Goal: Information Seeking & Learning: Learn about a topic

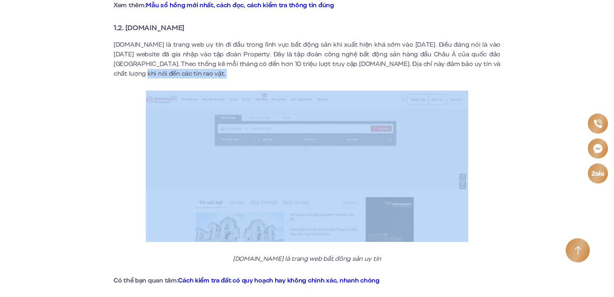
drag, startPoint x: 614, startPoint y: 58, endPoint x: 614, endPoint y: 73, distance: 14.5
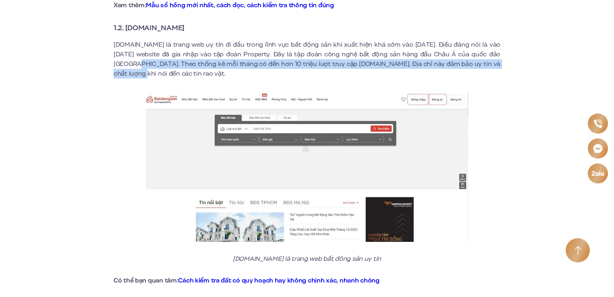
drag, startPoint x: 612, startPoint y: 48, endPoint x: 614, endPoint y: 55, distance: 7.0
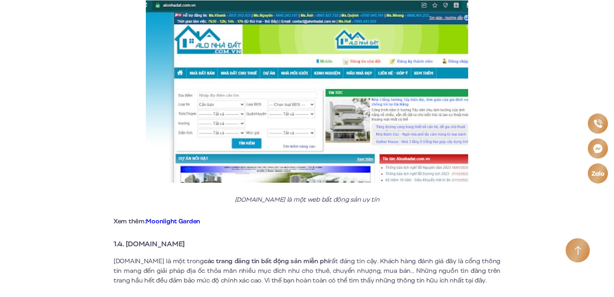
scroll to position [1076, 0]
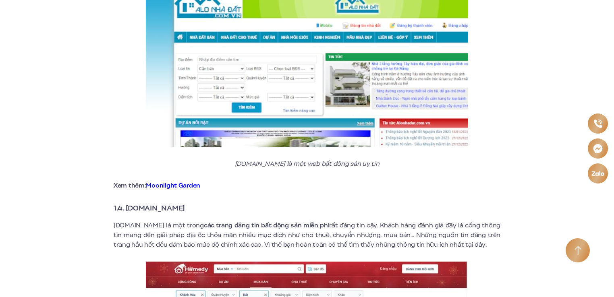
click at [182, 181] on link "Moonlight Garden" at bounding box center [173, 185] width 54 height 9
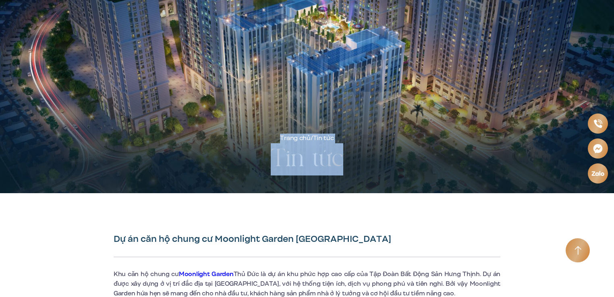
drag, startPoint x: 614, startPoint y: 11, endPoint x: 608, endPoint y: 49, distance: 38.3
